Goal: Task Accomplishment & Management: Manage account settings

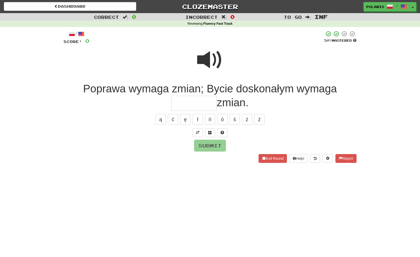
click at [57, 6] on link "Dashboard" at bounding box center [70, 6] width 132 height 9
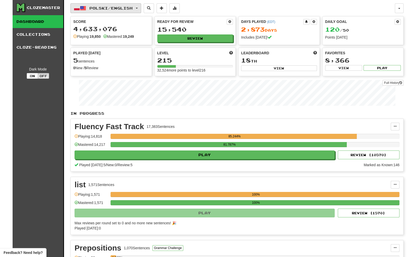
click at [112, 10] on span "Polski / English" at bounding box center [110, 8] width 43 height 4
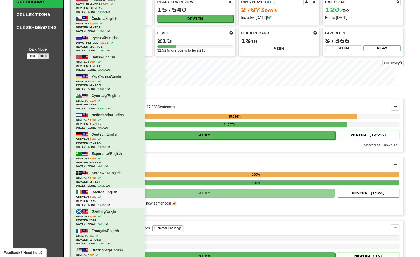
scroll to position [25, 0]
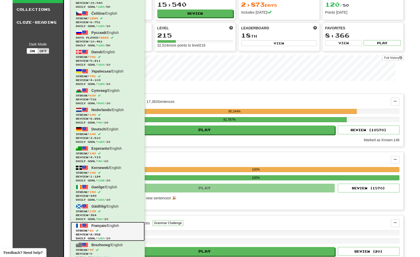
click at [122, 226] on link "Français / English Streak: 81 Review: 2,952 Daily Goal: 120 / 10" at bounding box center [108, 230] width 74 height 19
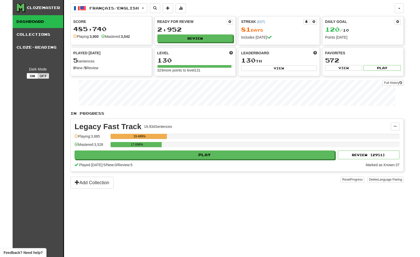
click at [191, 4] on div "Français / English Polski / English Days Played: 2873 Review: 15,540 Daily Goal…" at bounding box center [232, 8] width 324 height 10
click at [186, 6] on button at bounding box center [180, 8] width 10 height 10
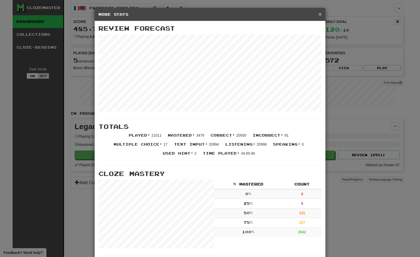
click at [320, 15] on span "×" at bounding box center [319, 14] width 3 height 6
